Goal: Task Accomplishment & Management: Complete application form

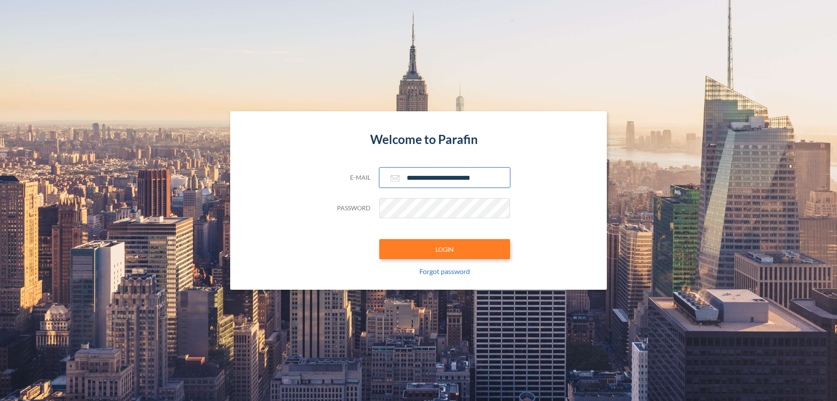
type input "**********"
click at [445, 249] on button "LOGIN" at bounding box center [444, 249] width 131 height 20
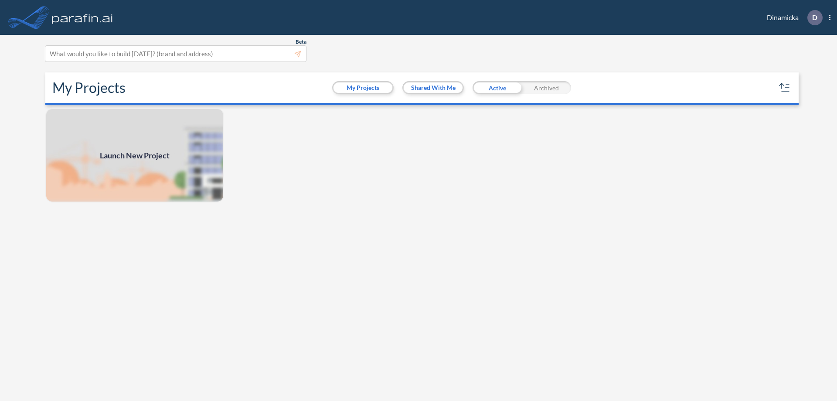
scroll to position [2, 0]
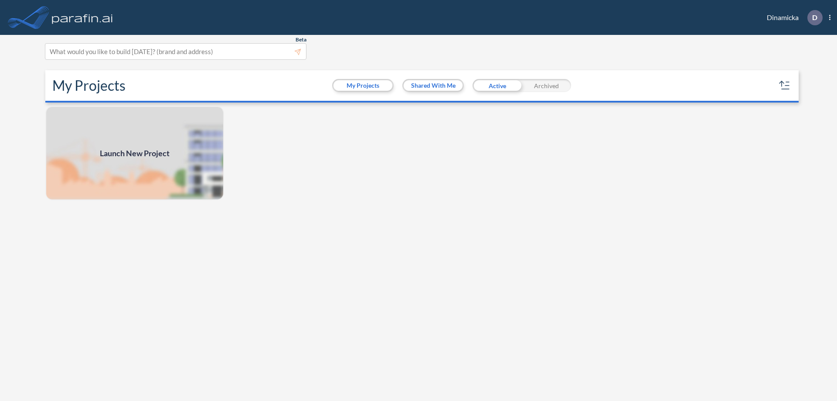
click at [135, 153] on span "Launch New Project" at bounding box center [135, 153] width 70 height 12
